Goal: Check status: Check status

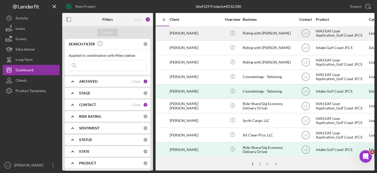
scroll to position [0, 28]
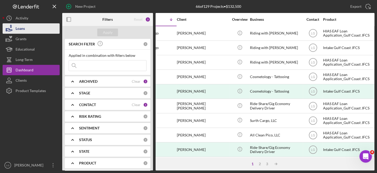
click at [26, 25] on button "Loans" at bounding box center [31, 28] width 57 height 10
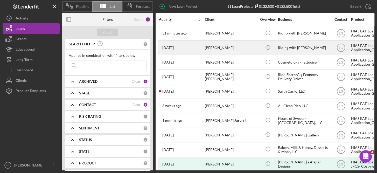
click at [174, 46] on time "[DATE]" at bounding box center [167, 48] width 11 height 4
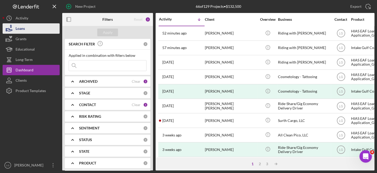
click at [23, 29] on div "Loans" at bounding box center [20, 29] width 9 height 12
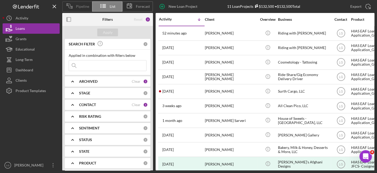
click at [82, 4] on span "Pipeline" at bounding box center [82, 6] width 13 height 4
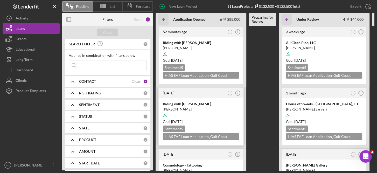
click at [220, 125] on div "Sentiment 5 HIAS EAF Loan Application_Gulf Coast JFCS $15,000" at bounding box center [201, 132] width 76 height 14
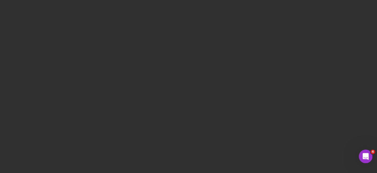
click at [364, 152] on icon "Open Intercom Messenger" at bounding box center [365, 155] width 9 height 9
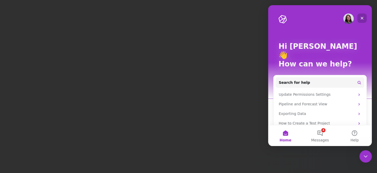
click at [361, 18] on icon "Close" at bounding box center [362, 18] width 4 height 4
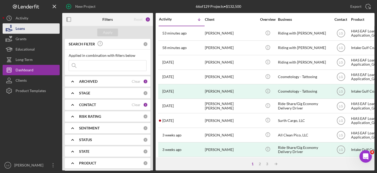
click at [23, 25] on div "Loans" at bounding box center [20, 29] width 9 height 12
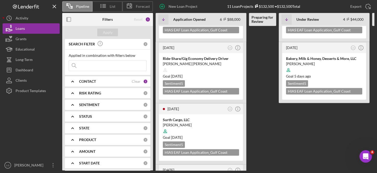
scroll to position [168, 0]
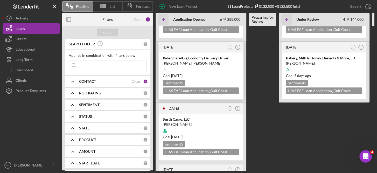
click at [180, 80] on div "Sentiment 5" at bounding box center [174, 83] width 22 height 6
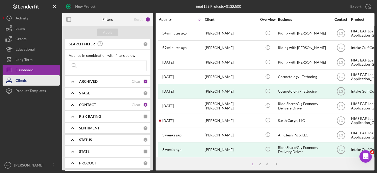
click at [25, 80] on div "Clients" at bounding box center [21, 81] width 11 height 12
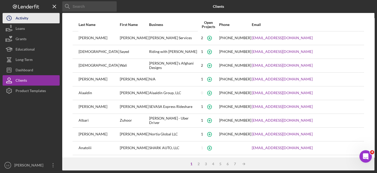
click at [25, 16] on div "Activity" at bounding box center [22, 19] width 13 height 12
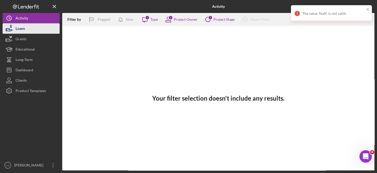
click at [25, 26] on button "Loans" at bounding box center [31, 28] width 57 height 10
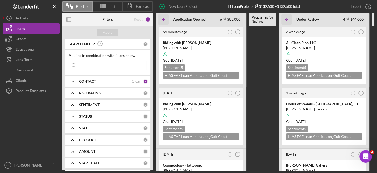
click at [84, 81] on b "CONTACT" at bounding box center [87, 81] width 17 height 4
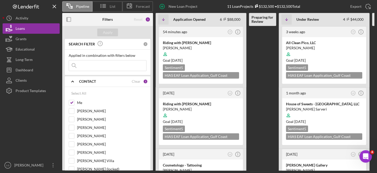
scroll to position [115, 0]
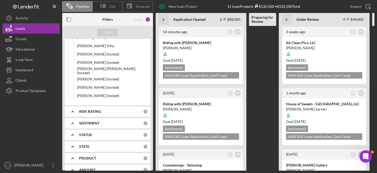
click at [150, 59] on div "SEARCH FILTER 0 Applied in combination with filters below Icon/Menu Close Icon/…" at bounding box center [107, 104] width 91 height 131
click at [148, 44] on div "Select All Me [PERSON_NAME] [PERSON_NAME] [PERSON_NAME] [PERSON_NAME] [PERSON_N…" at bounding box center [108, 38] width 86 height 133
click at [150, 44] on div "SEARCH FILTER 0 Applied in combination with filters below Icon/Menu Close Icon/…" at bounding box center [107, 104] width 91 height 131
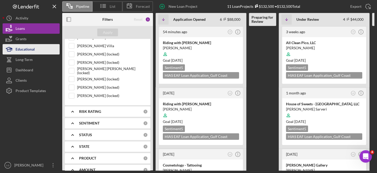
click at [32, 49] on div "Educational" at bounding box center [25, 50] width 19 height 12
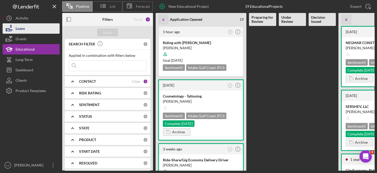
click at [21, 29] on div "Loans" at bounding box center [20, 29] width 9 height 12
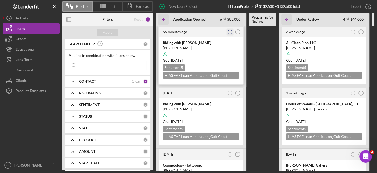
click at [230, 33] on text "LG" at bounding box center [230, 32] width 2 height 2
click at [207, 51] on div at bounding box center [201, 54] width 76 height 10
